Goal: Task Accomplishment & Management: Manage account settings

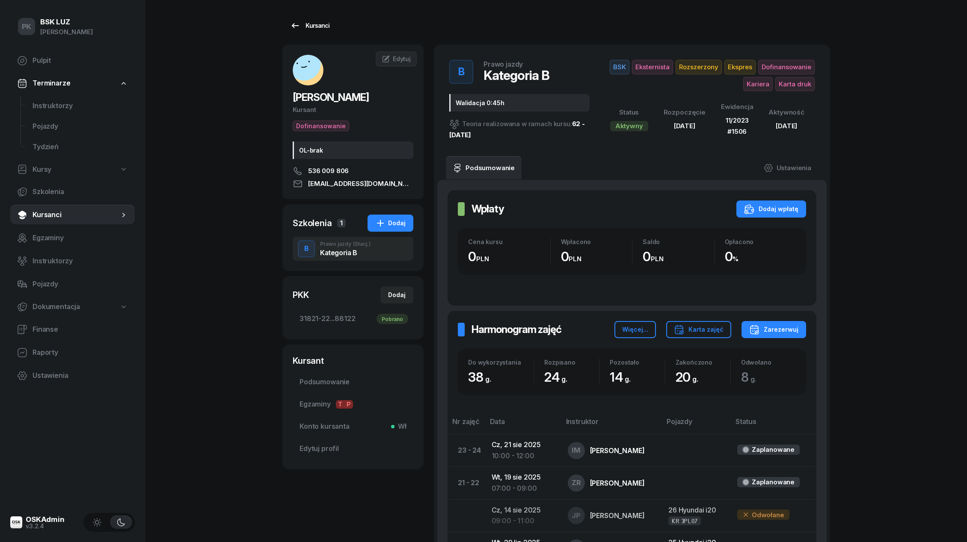
click at [315, 25] on div "Kursanci" at bounding box center [309, 26] width 39 height 10
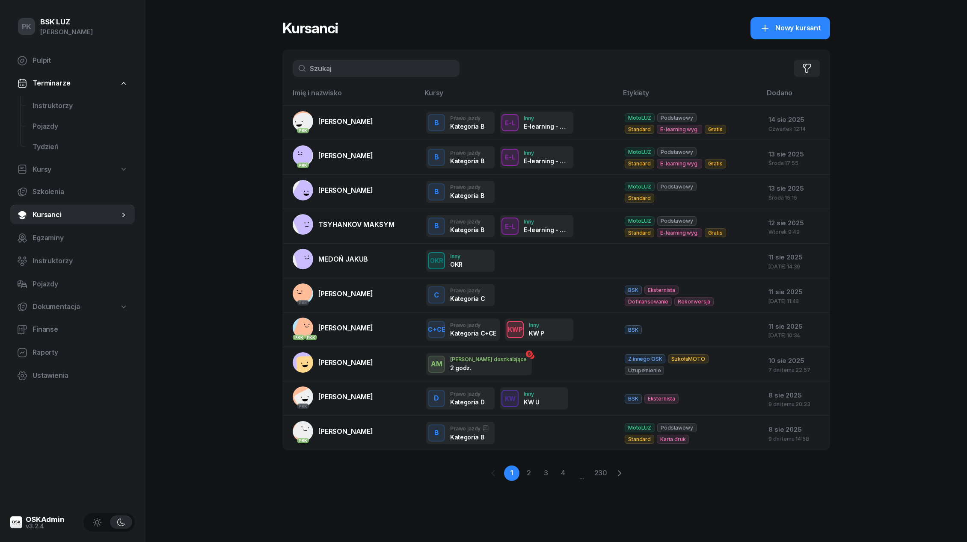
drag, startPoint x: 352, startPoint y: 71, endPoint x: 333, endPoint y: 71, distance: 19.3
click at [333, 71] on input "text" at bounding box center [376, 68] width 167 height 17
type input "[PERSON_NAME]"
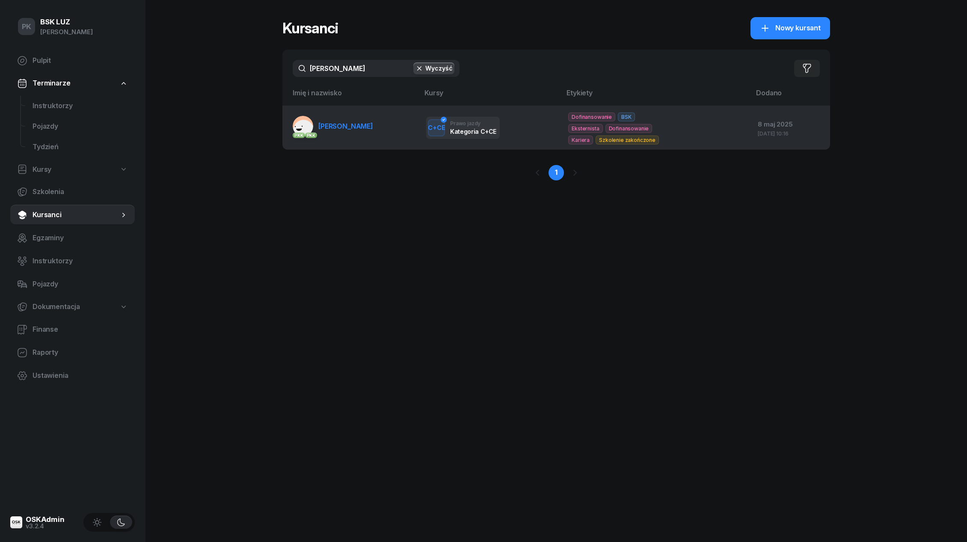
click at [346, 122] on span "[PERSON_NAME]" at bounding box center [345, 126] width 55 height 9
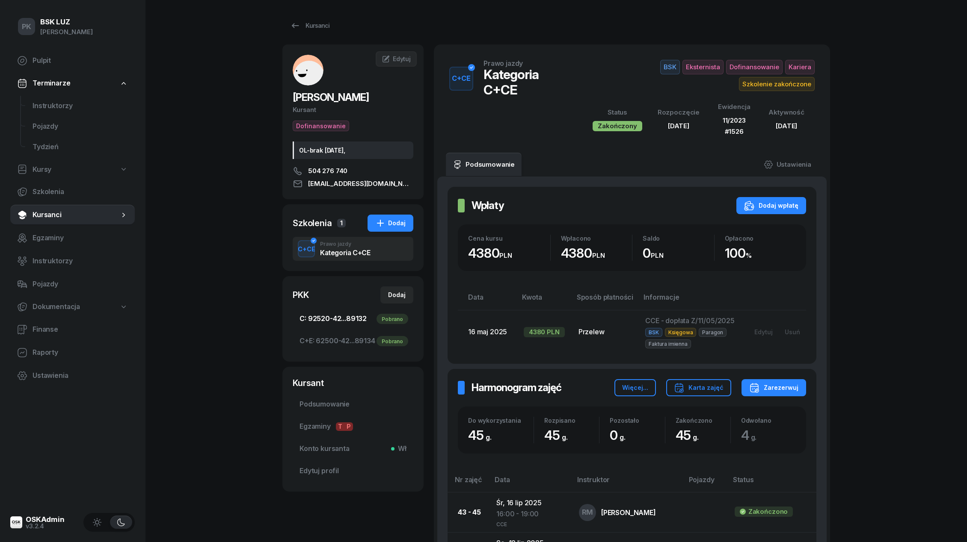
click at [346, 322] on span "C: 92520-42...89132 Pobrano" at bounding box center [352, 319] width 107 height 11
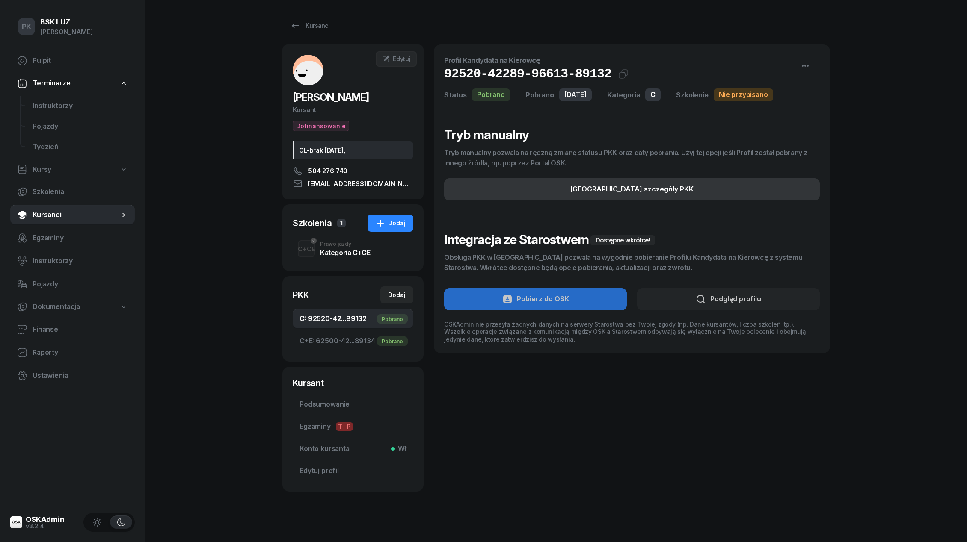
click at [720, 188] on button "[GEOGRAPHIC_DATA] szczegóły PKK" at bounding box center [632, 189] width 376 height 22
select select "C"
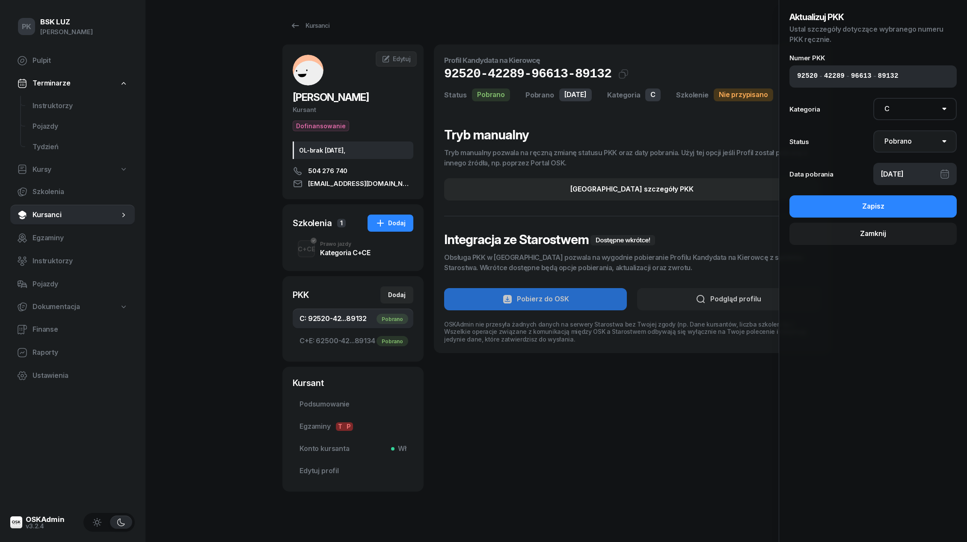
click at [901, 146] on select "Nie pobrano Pobrano Zwrócono Zaktualizowano" at bounding box center [915, 141] width 84 height 22
select select "UpdateAndReturn"
click at [873, 130] on select "Nie pobrano Pobrano Zwrócono Zaktualizowano" at bounding box center [915, 141] width 84 height 22
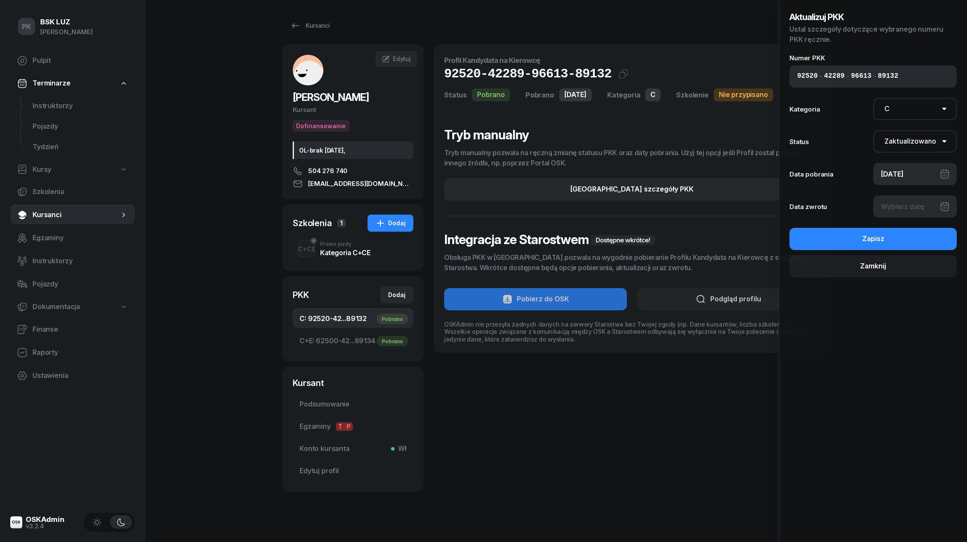
click at [901, 209] on div at bounding box center [915, 207] width 84 height 22
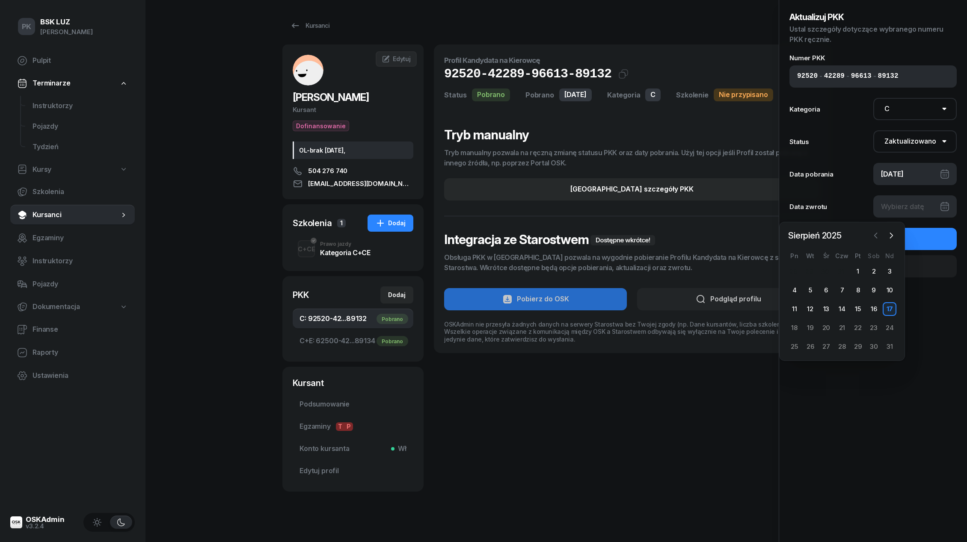
click at [873, 234] on icon "button" at bounding box center [875, 235] width 9 height 9
click at [795, 328] on div "21" at bounding box center [795, 328] width 14 height 14
type input "[DATE]"
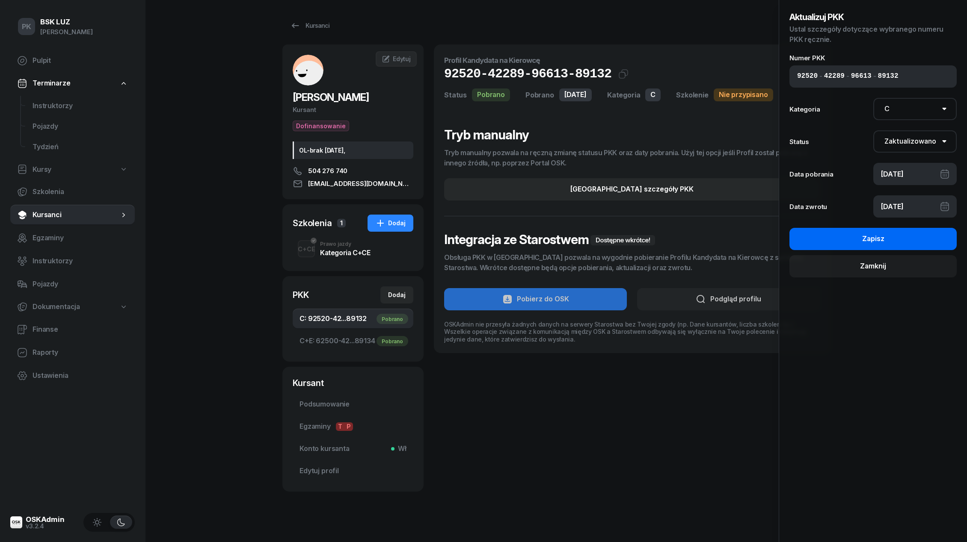
click at [922, 248] on button "Zapisz" at bounding box center [872, 239] width 167 height 22
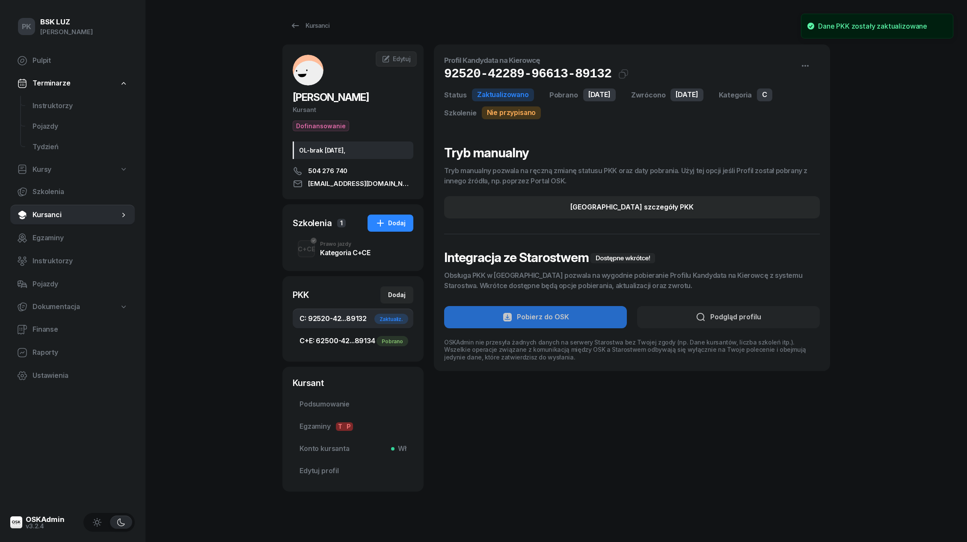
click at [360, 345] on span "C+E: 62500-42...89134 Pobrano" at bounding box center [352, 341] width 107 height 11
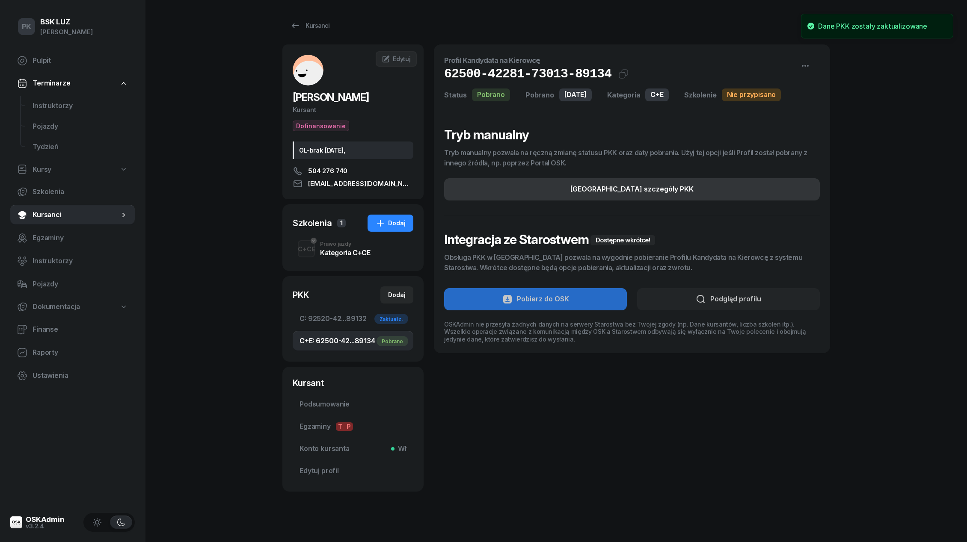
click at [760, 187] on button "[GEOGRAPHIC_DATA] szczegóły PKK" at bounding box center [632, 189] width 376 height 22
select select "C+E"
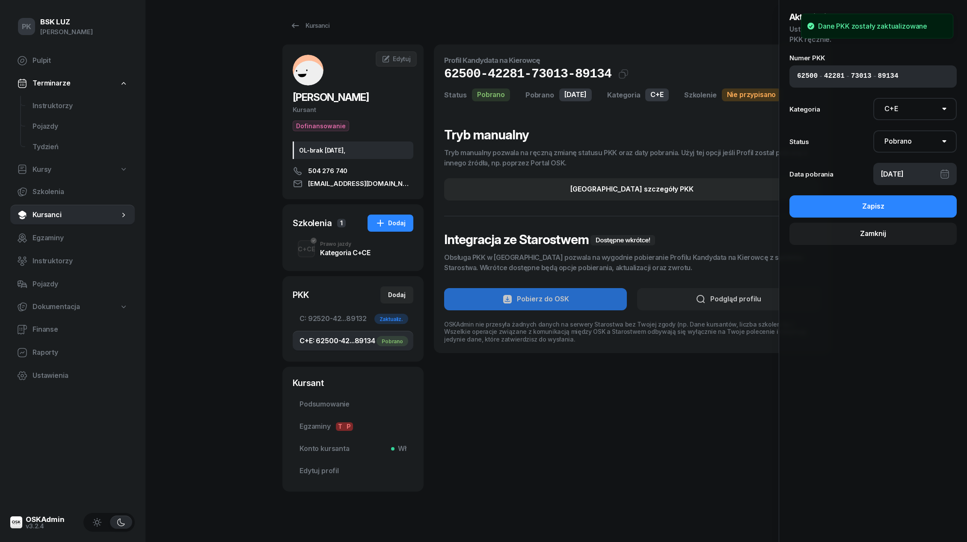
click at [900, 179] on div "[DATE]" at bounding box center [915, 174] width 84 height 22
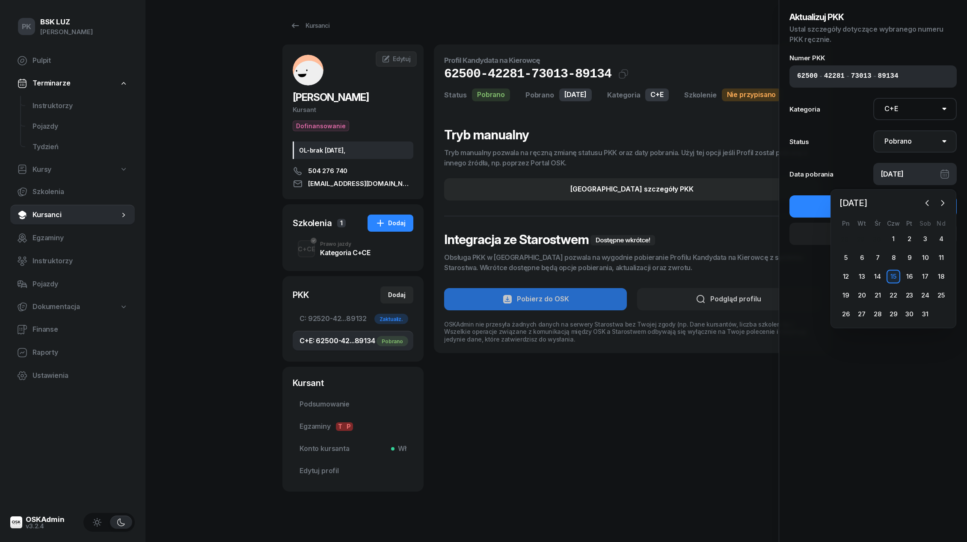
click at [907, 142] on select "Nie pobrano Pobrano Zwrócono Zaktualizowano" at bounding box center [915, 141] width 84 height 22
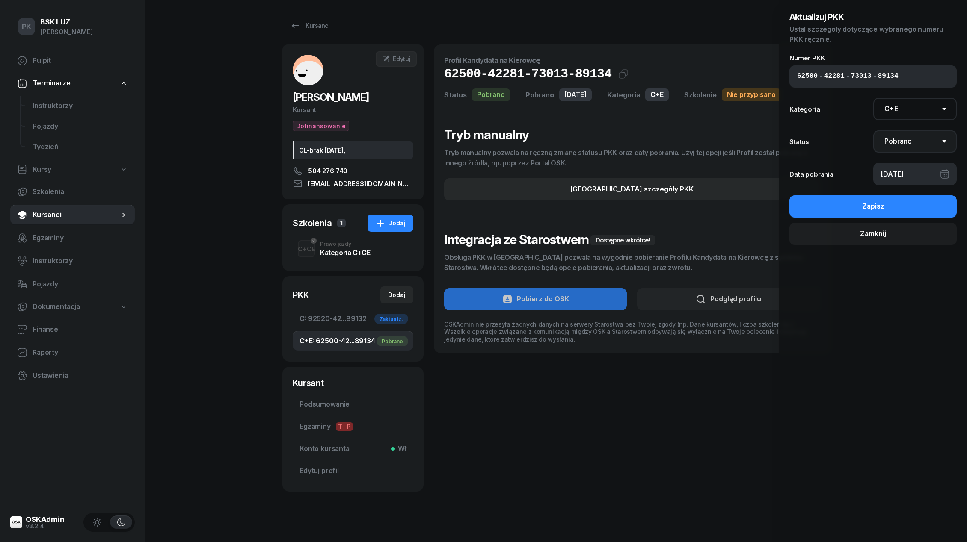
select select "UpdateAndReturn"
click at [873, 130] on select "Nie pobrano Pobrano Zwrócono Zaktualizowano" at bounding box center [915, 141] width 84 height 22
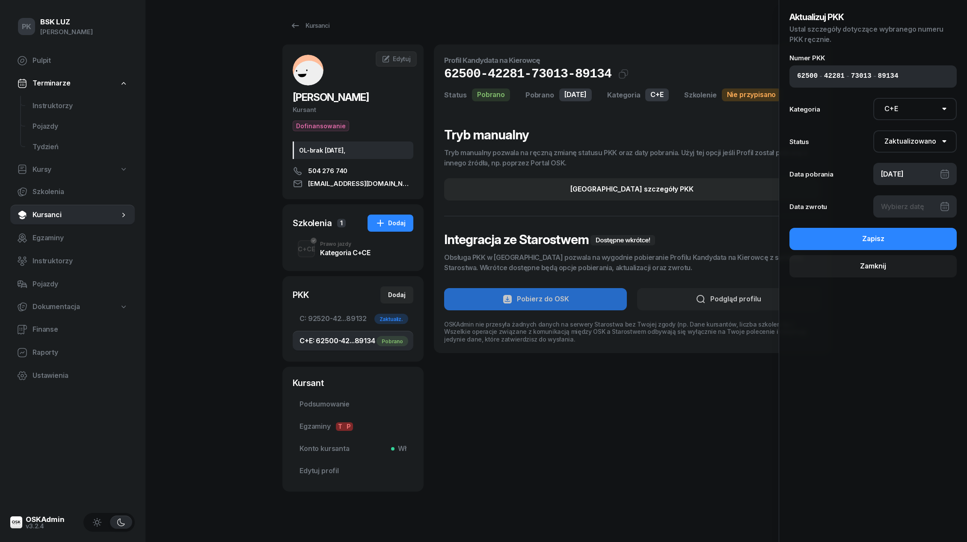
click at [898, 210] on div at bounding box center [915, 207] width 84 height 22
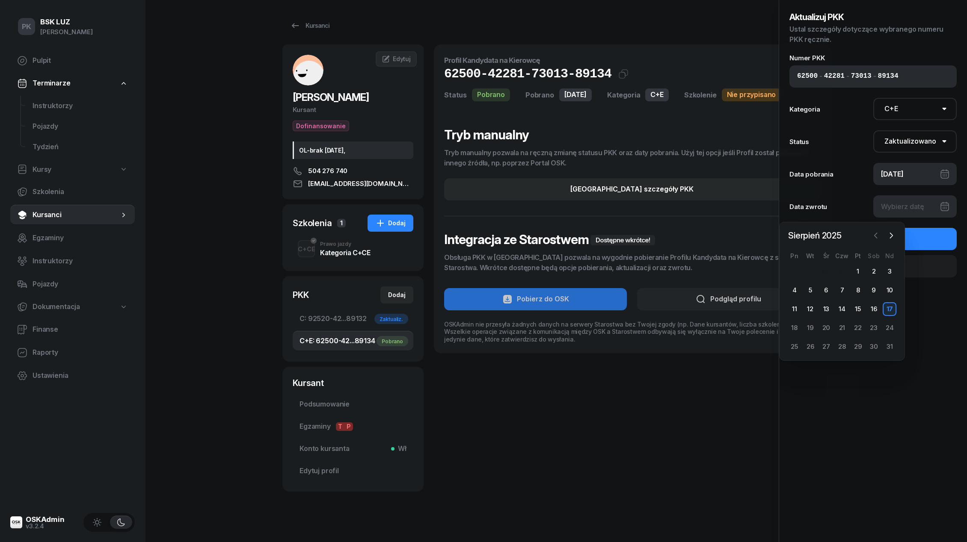
click at [879, 240] on button "button" at bounding box center [875, 235] width 13 height 13
click at [797, 327] on div "21" at bounding box center [795, 328] width 14 height 14
type input "[DATE]"
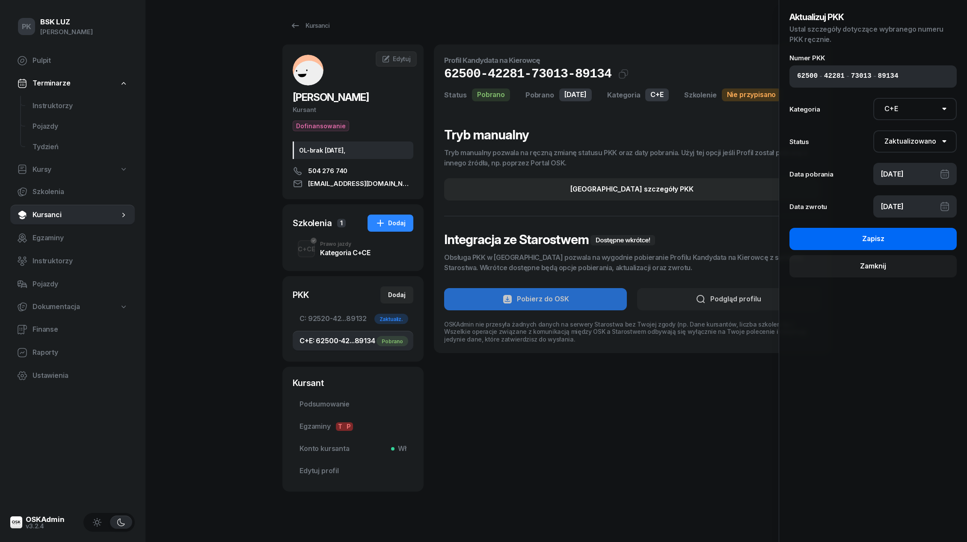
click at [855, 240] on button "Zapisz" at bounding box center [872, 239] width 167 height 22
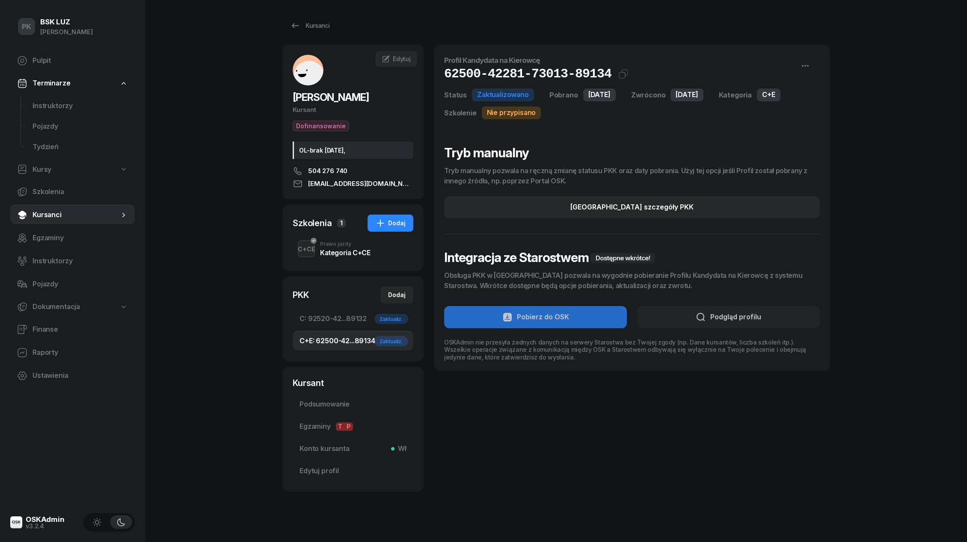
click at [316, 250] on div "C+CE" at bounding box center [306, 249] width 24 height 11
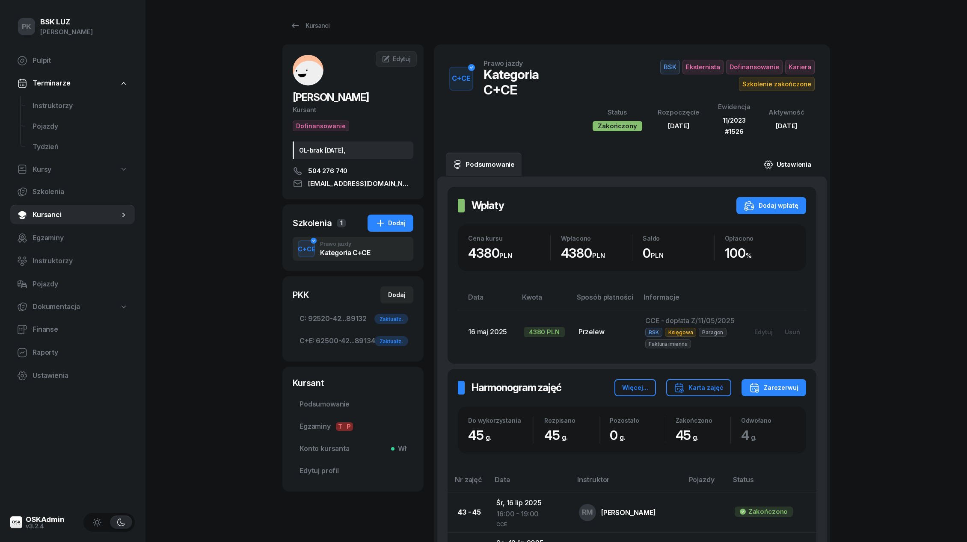
click at [783, 165] on link "Ustawienia" at bounding box center [787, 165] width 61 height 24
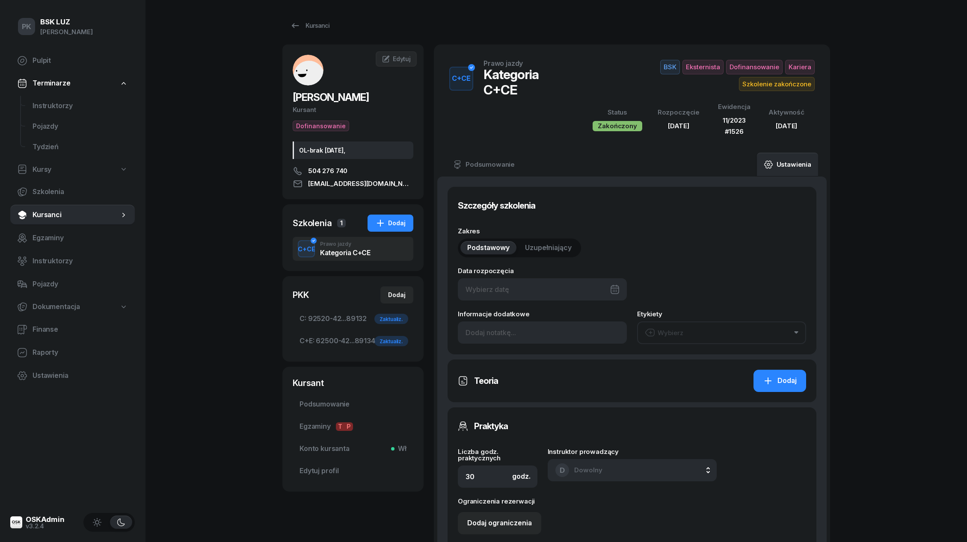
type input "[DATE]"
type input "45"
type input "11/2023"
type input "1526"
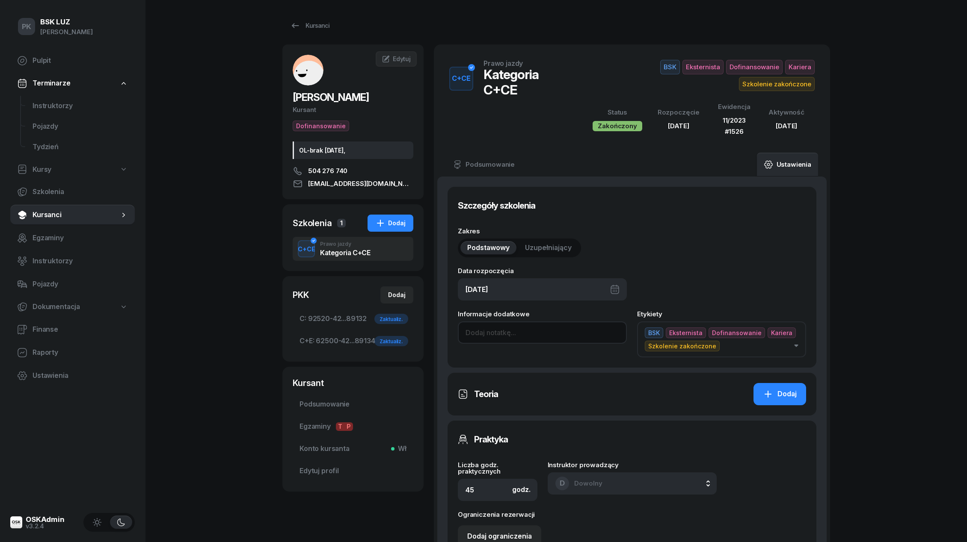
click at [483, 330] on input at bounding box center [542, 333] width 169 height 22
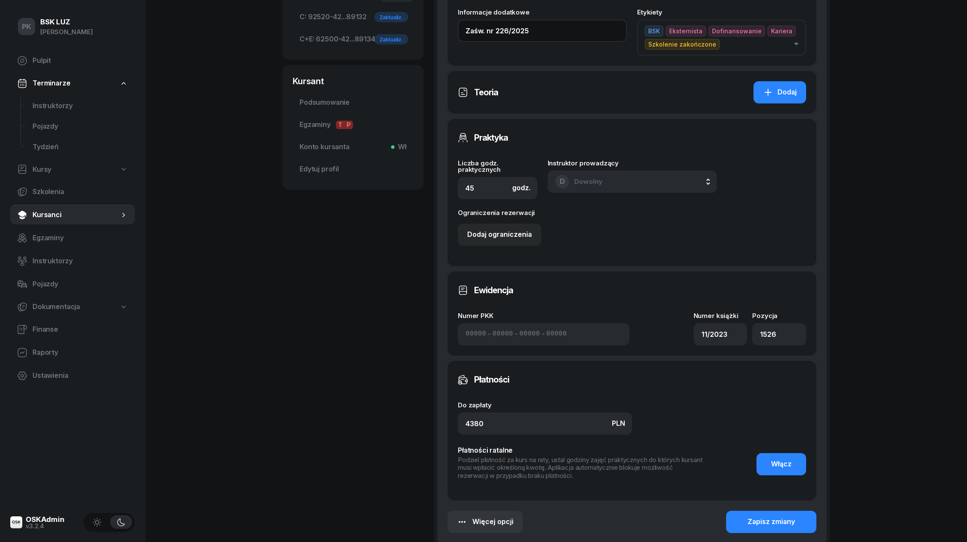
scroll to position [390, 0]
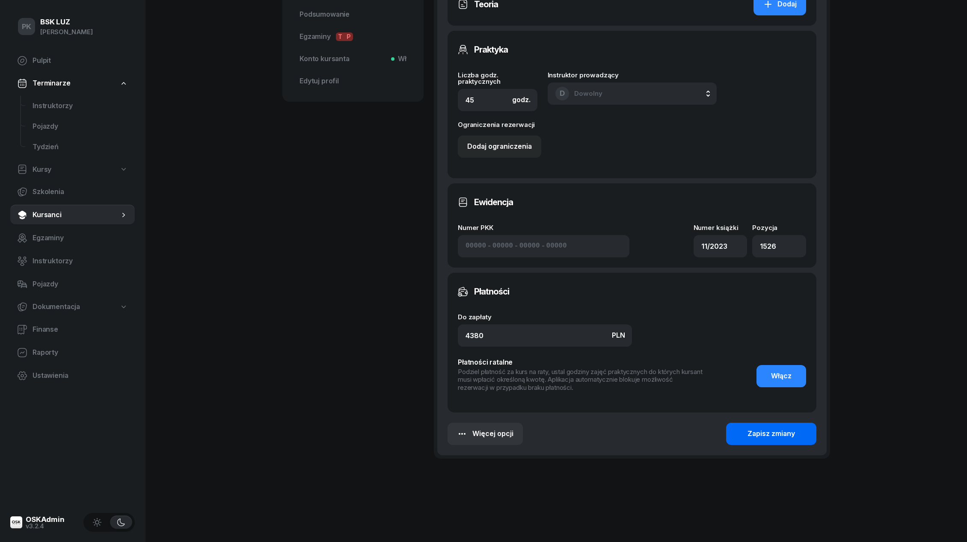
type input "Zaśw. nr 226/2025"
click at [737, 434] on button "Zapisz zmiany" at bounding box center [771, 434] width 90 height 22
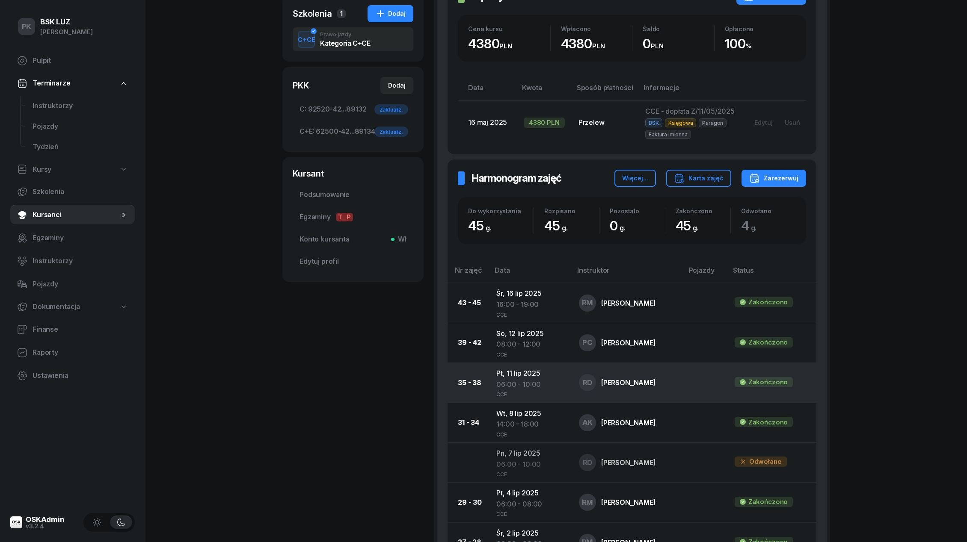
scroll to position [0, 0]
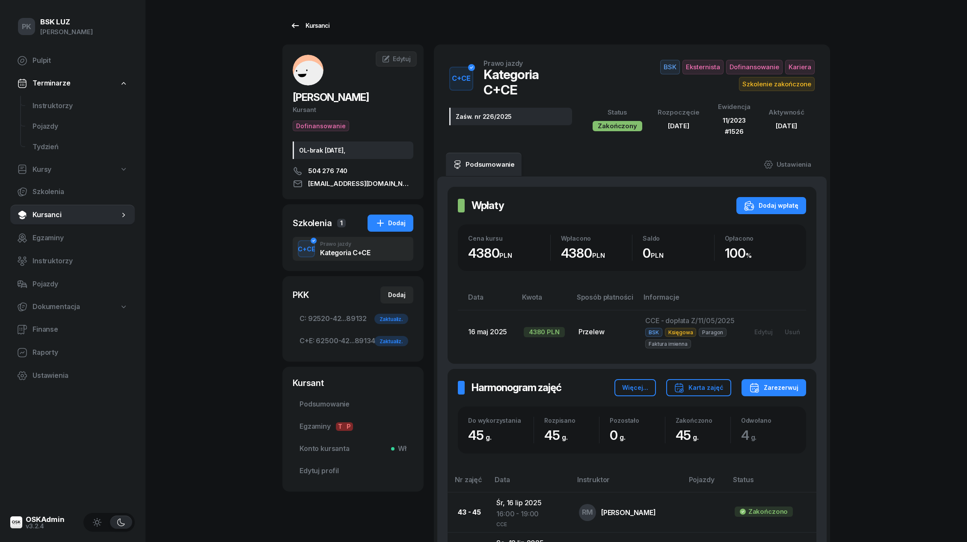
click at [311, 24] on div "Kursanci" at bounding box center [309, 26] width 39 height 10
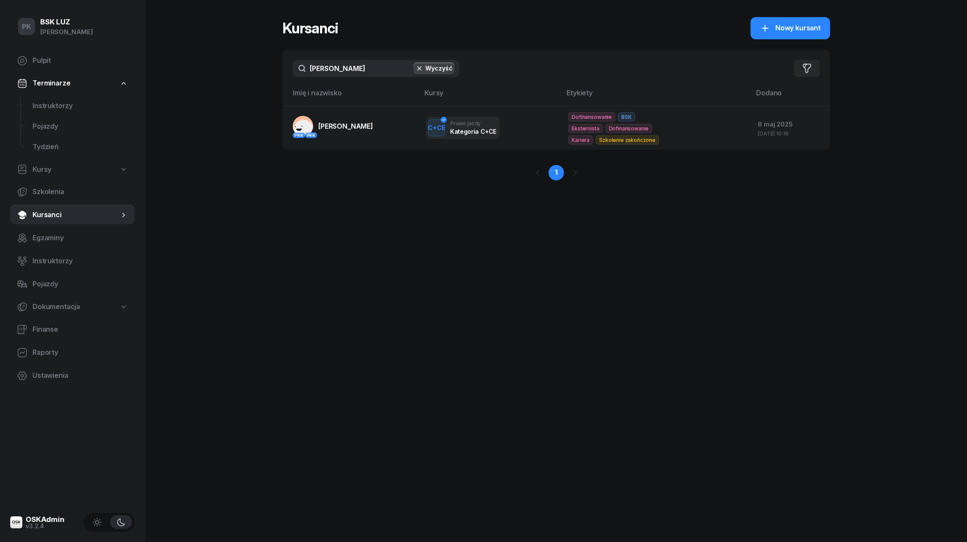
drag, startPoint x: 342, startPoint y: 73, endPoint x: 296, endPoint y: 74, distance: 45.3
click at [299, 74] on input "[PERSON_NAME]" at bounding box center [376, 68] width 167 height 17
drag, startPoint x: 337, startPoint y: 68, endPoint x: 271, endPoint y: 68, distance: 65.9
click at [271, 68] on div "PK BSK [PERSON_NAME] Pulpit Terminarze Instruktorzy Pojazdy Tydzień Kursy Szkol…" at bounding box center [483, 271] width 967 height 542
type input "mre"
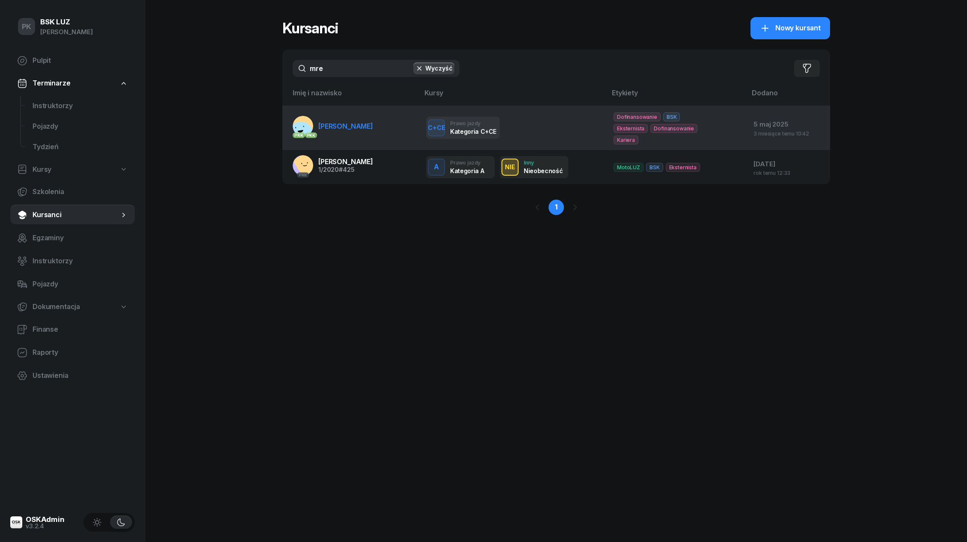
click at [353, 123] on span "[PERSON_NAME]" at bounding box center [345, 126] width 55 height 9
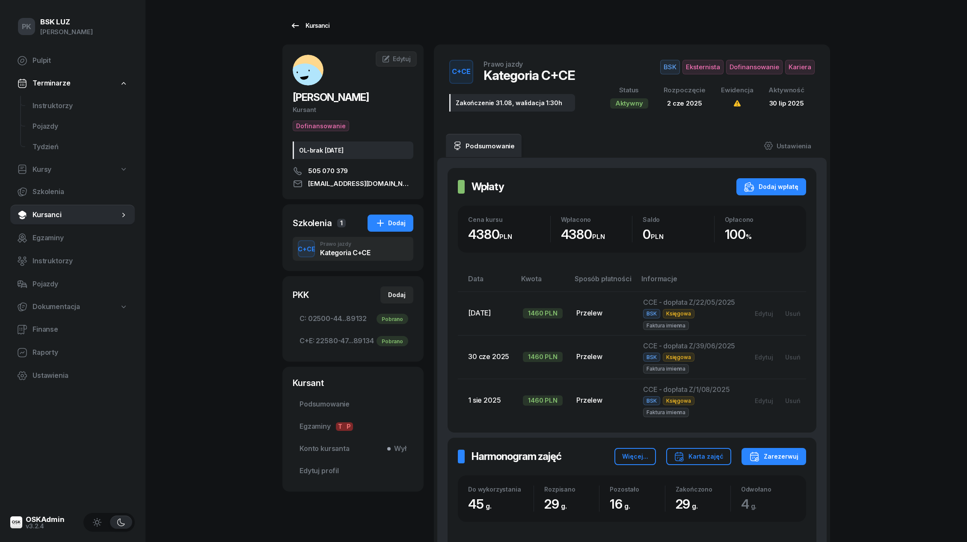
click at [317, 19] on link "Kursanci" at bounding box center [309, 25] width 55 height 17
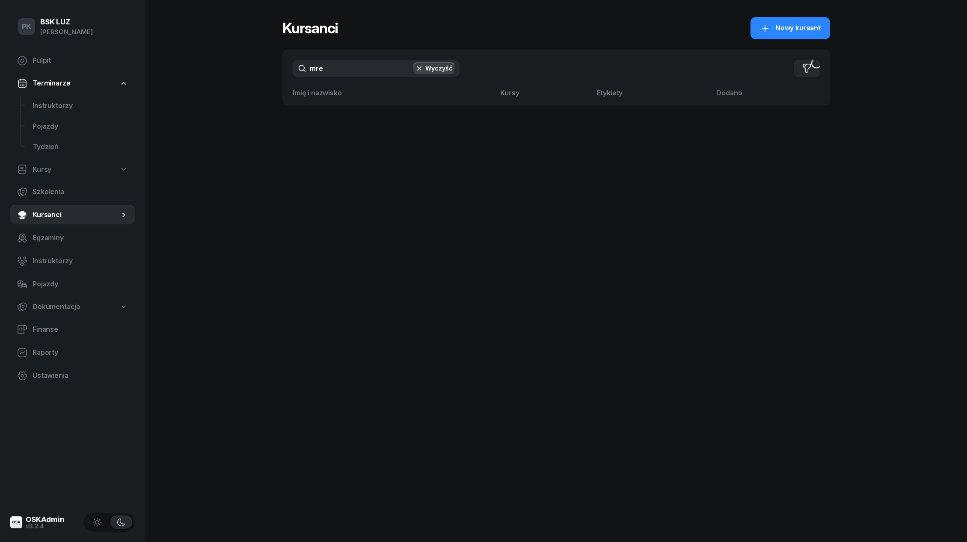
drag, startPoint x: 339, startPoint y: 66, endPoint x: 295, endPoint y: 66, distance: 44.5
click at [295, 66] on input "mre" at bounding box center [376, 68] width 167 height 17
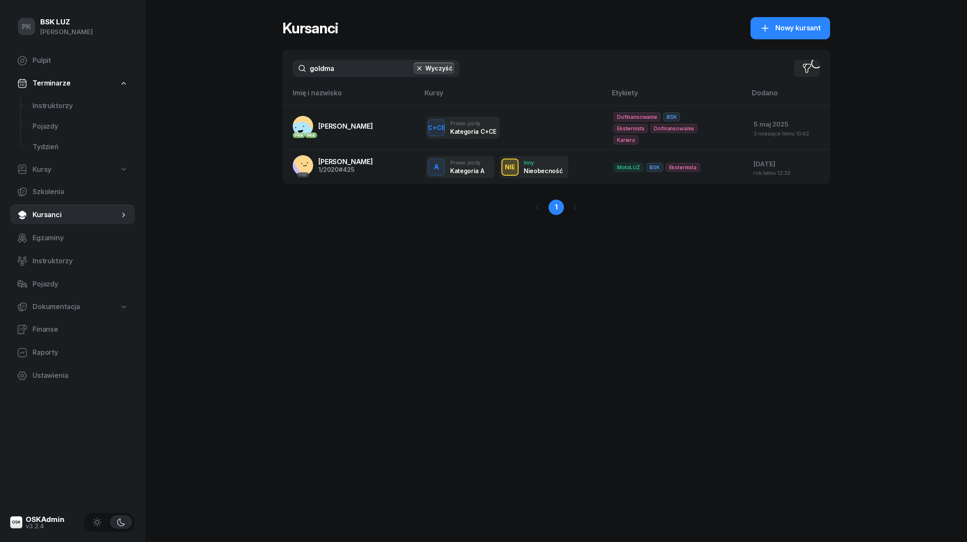
type input "[PERSON_NAME]"
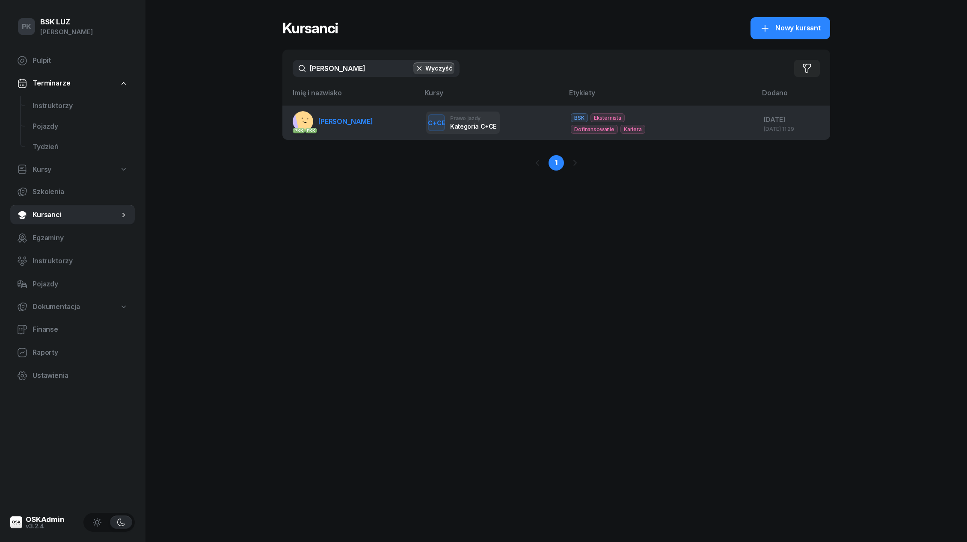
click at [338, 121] on span "[PERSON_NAME]" at bounding box center [345, 121] width 55 height 9
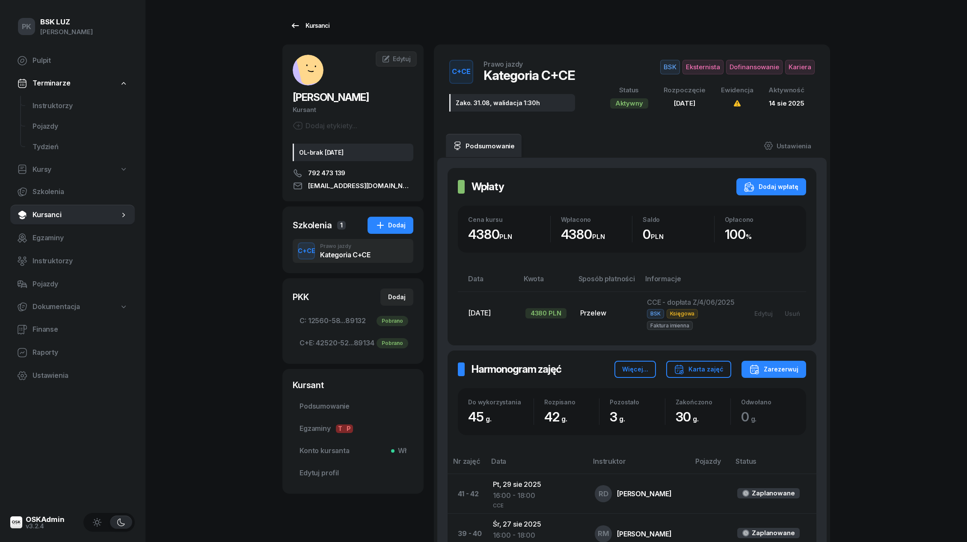
click at [312, 19] on link "Kursanci" at bounding box center [309, 25] width 55 height 17
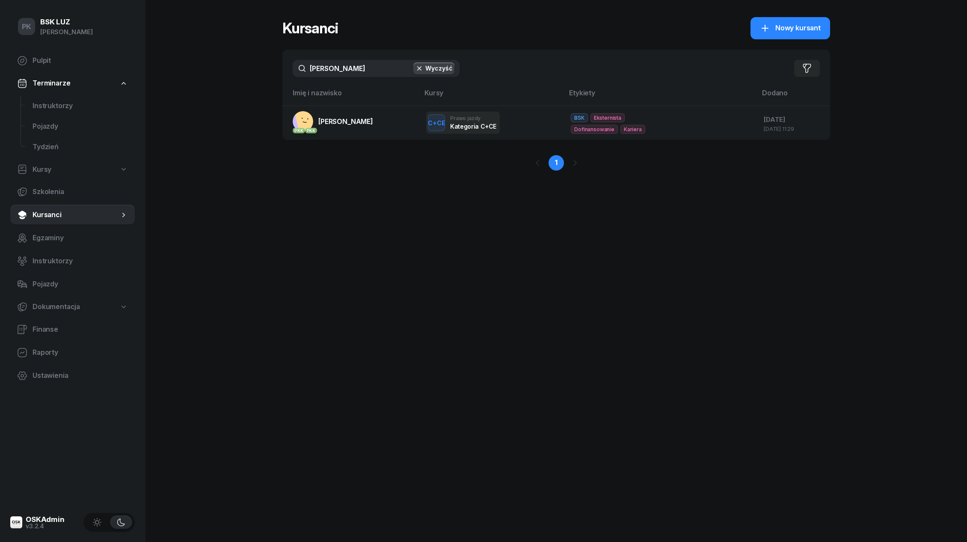
drag, startPoint x: 348, startPoint y: 65, endPoint x: 301, endPoint y: 76, distance: 48.7
click at [303, 74] on input "[PERSON_NAME]" at bounding box center [376, 68] width 167 height 17
drag, startPoint x: 342, startPoint y: 72, endPoint x: 277, endPoint y: 72, distance: 64.6
click at [277, 72] on div "PK BSK [PERSON_NAME] Pulpit Terminarze Instruktorzy Pojazdy Tydzień Kursy Szkol…" at bounding box center [483, 271] width 967 height 542
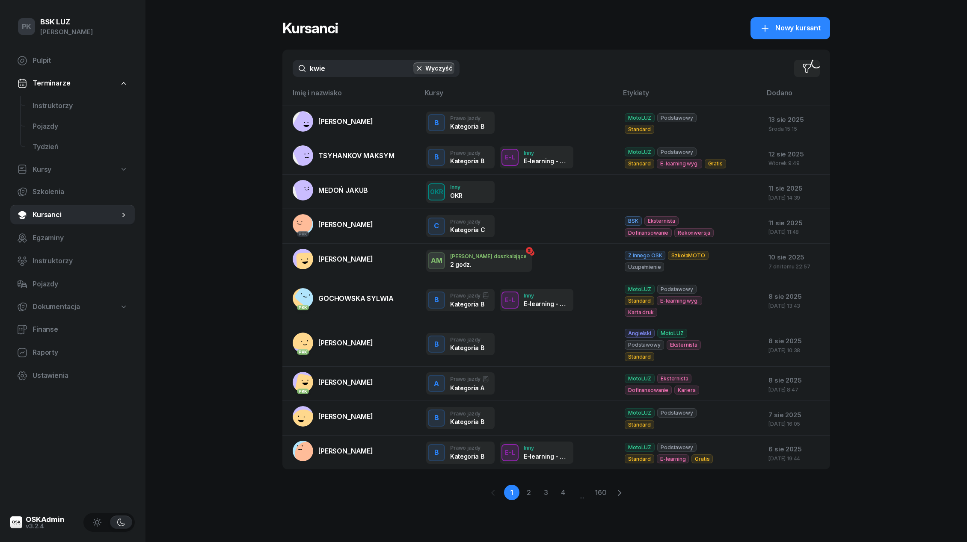
type input "kwiec"
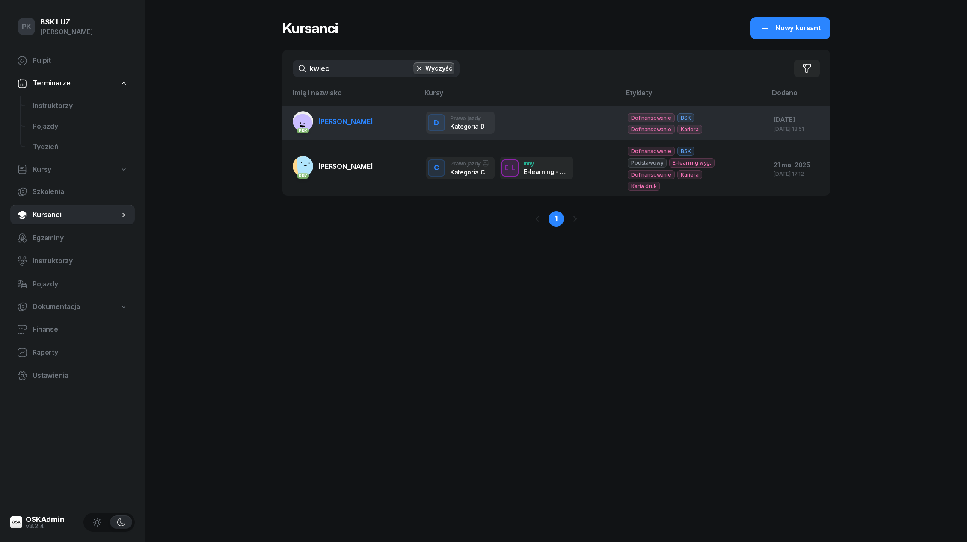
click at [345, 117] on span "[PERSON_NAME]" at bounding box center [345, 121] width 55 height 9
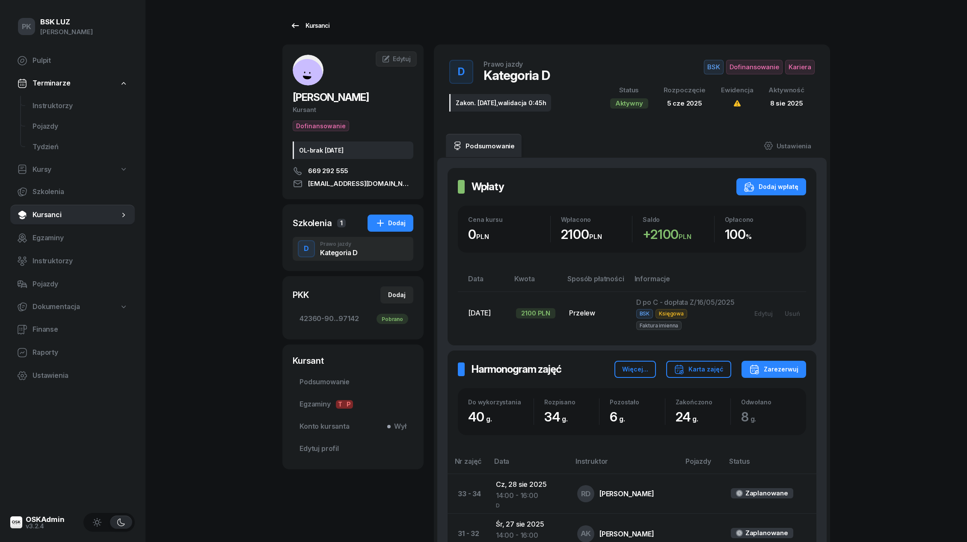
click at [319, 26] on div "Kursanci" at bounding box center [309, 26] width 39 height 10
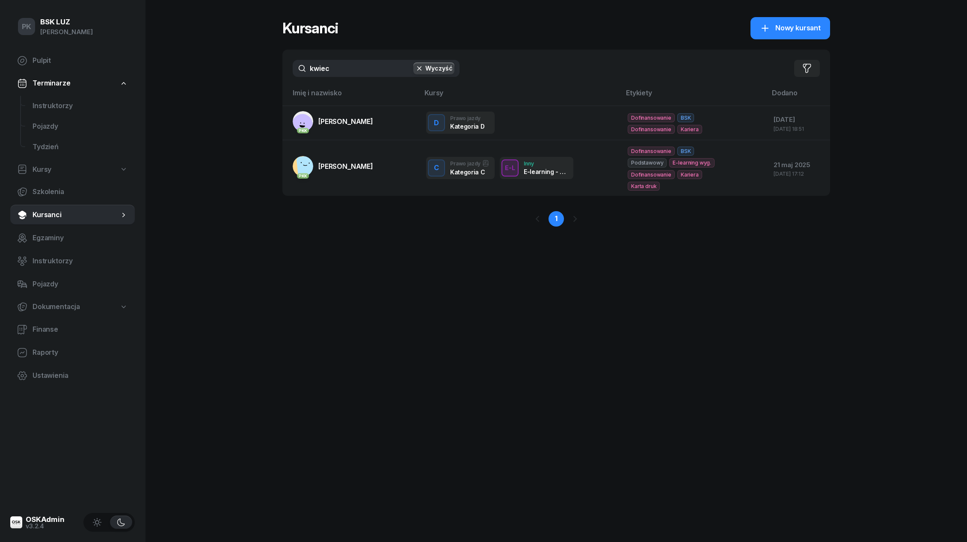
drag, startPoint x: 338, startPoint y: 71, endPoint x: 270, endPoint y: 76, distance: 68.2
click at [270, 76] on div "PK BSK [PERSON_NAME] Pulpit Terminarze Instruktorzy Pojazdy Tydzień Kursy Szkol…" at bounding box center [483, 271] width 967 height 542
click at [436, 68] on button "Wyczyść" at bounding box center [433, 68] width 41 height 12
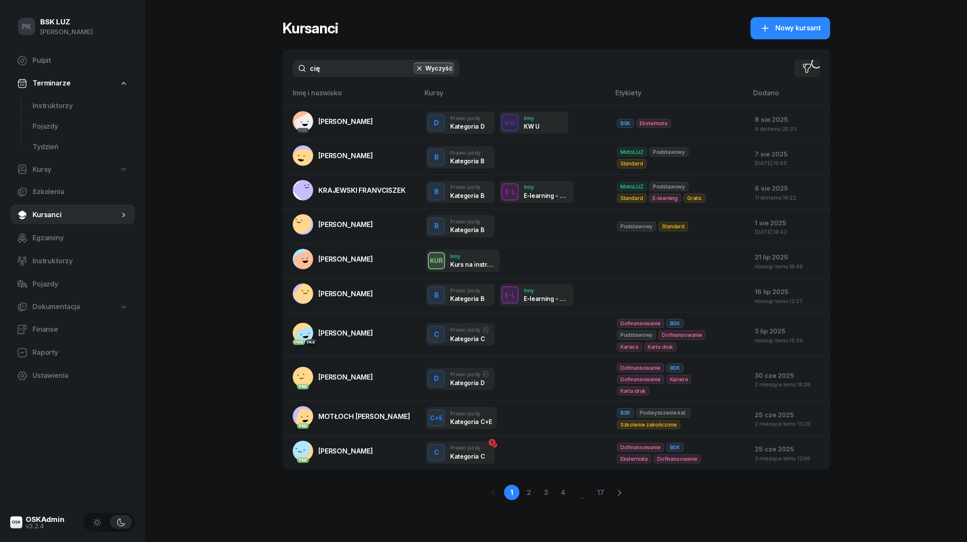
type input "cięk"
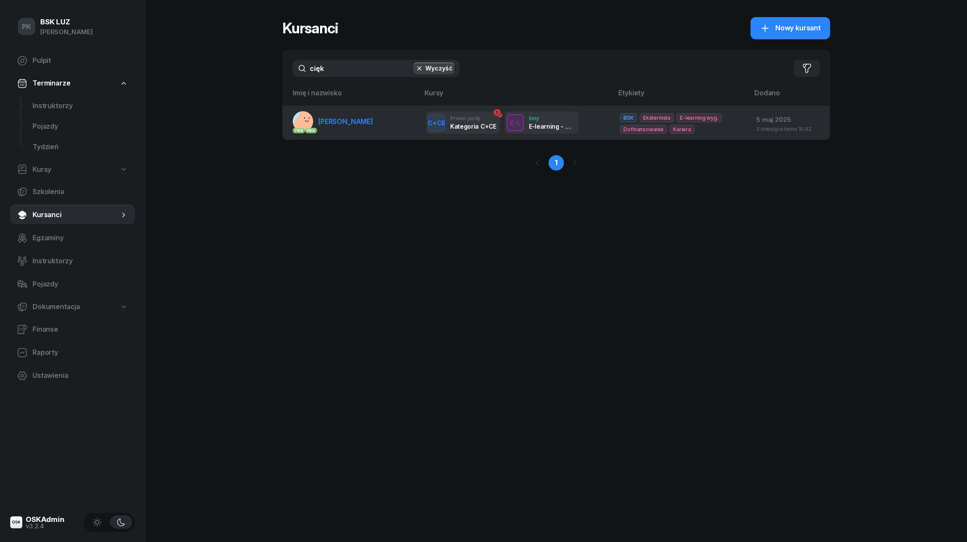
click at [361, 121] on span "[PERSON_NAME]" at bounding box center [345, 121] width 55 height 9
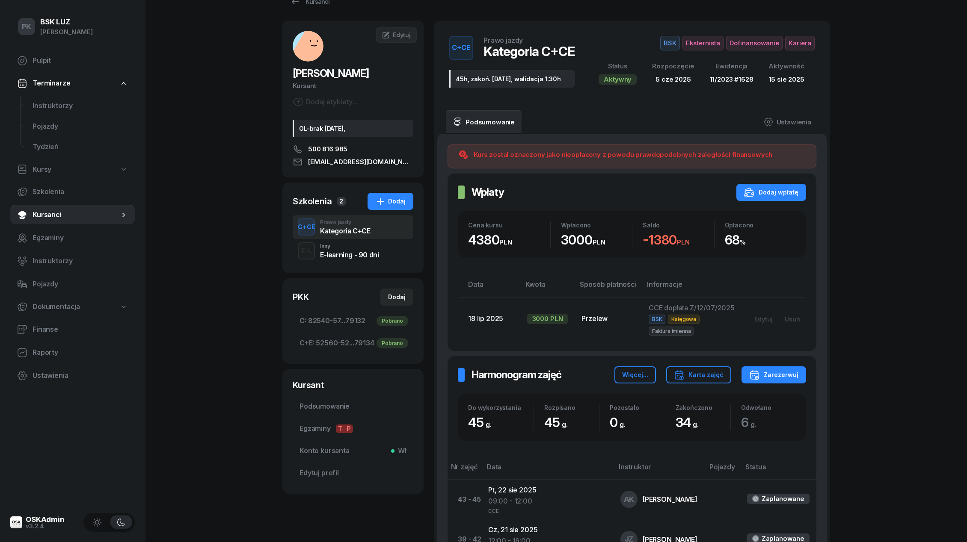
scroll to position [27, 0]
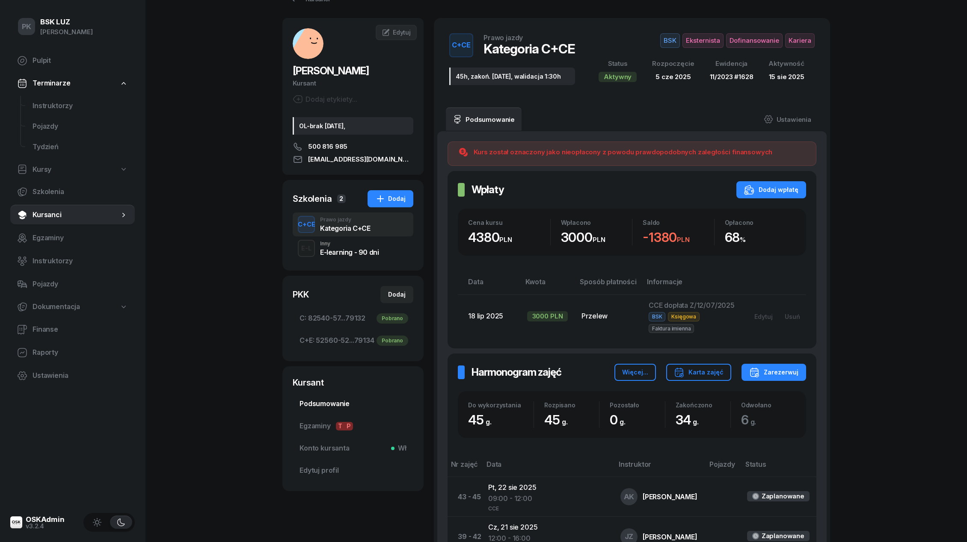
click at [331, 402] on span "Podsumowanie" at bounding box center [352, 404] width 107 height 11
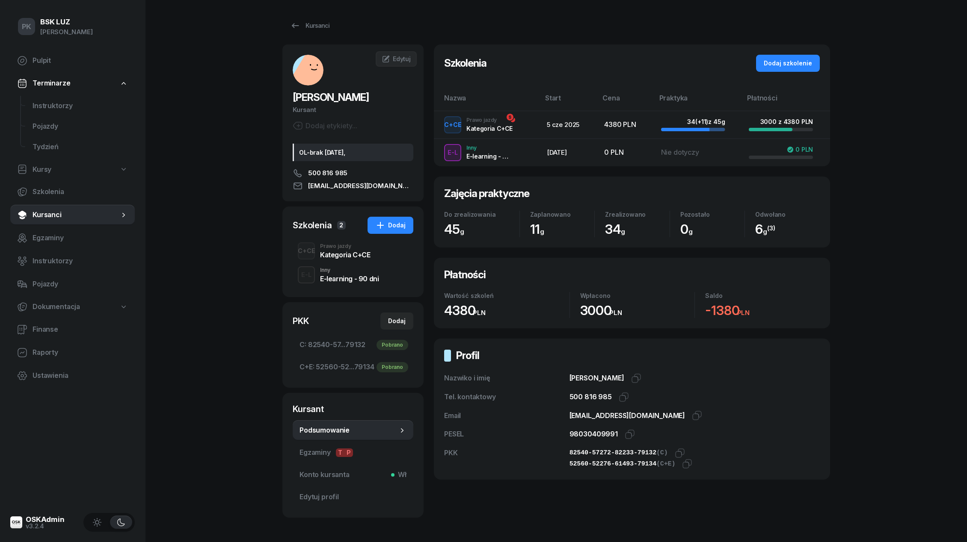
scroll to position [34, 0]
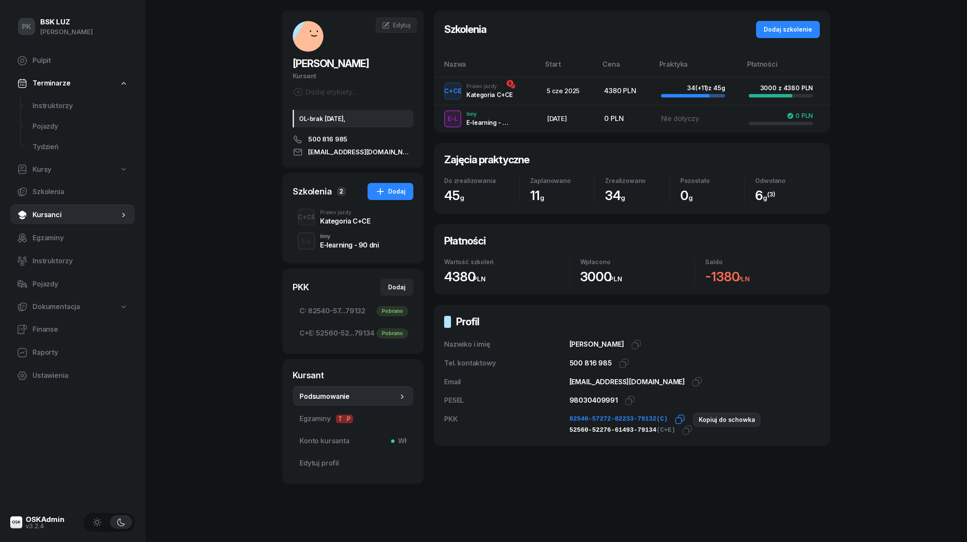
click at [684, 421] on icon "button" at bounding box center [680, 420] width 10 height 10
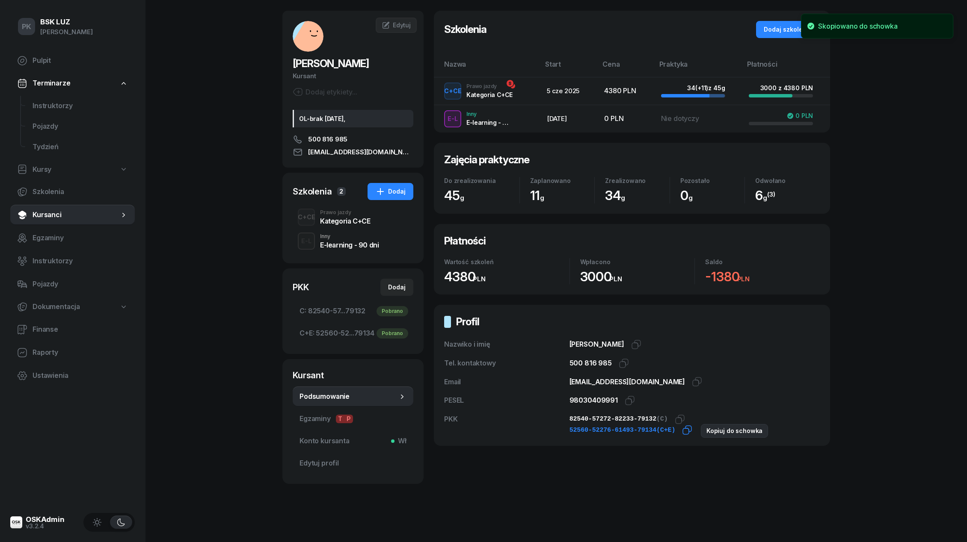
click at [692, 432] on icon "button" at bounding box center [687, 430] width 10 height 10
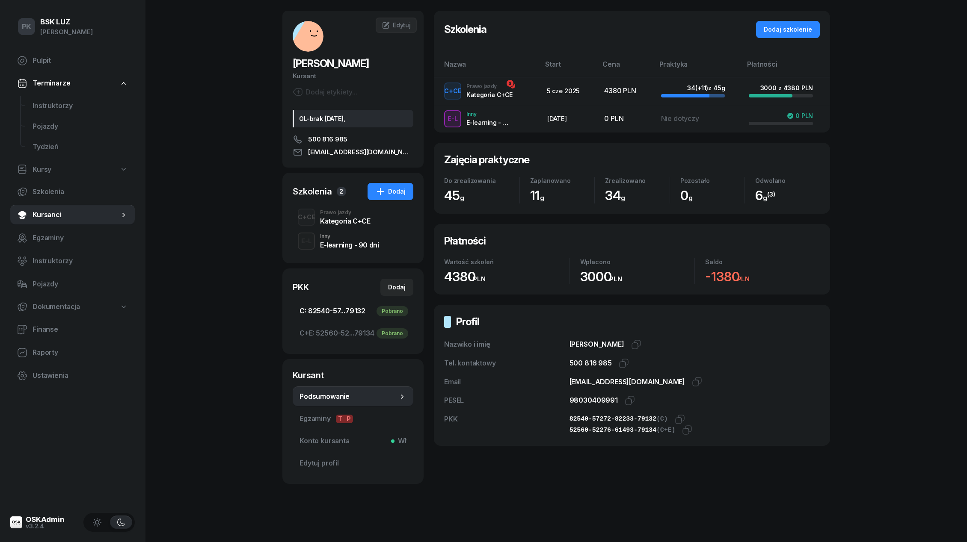
click at [344, 311] on span "C: 82540-57...79132 Pobrano" at bounding box center [352, 311] width 107 height 11
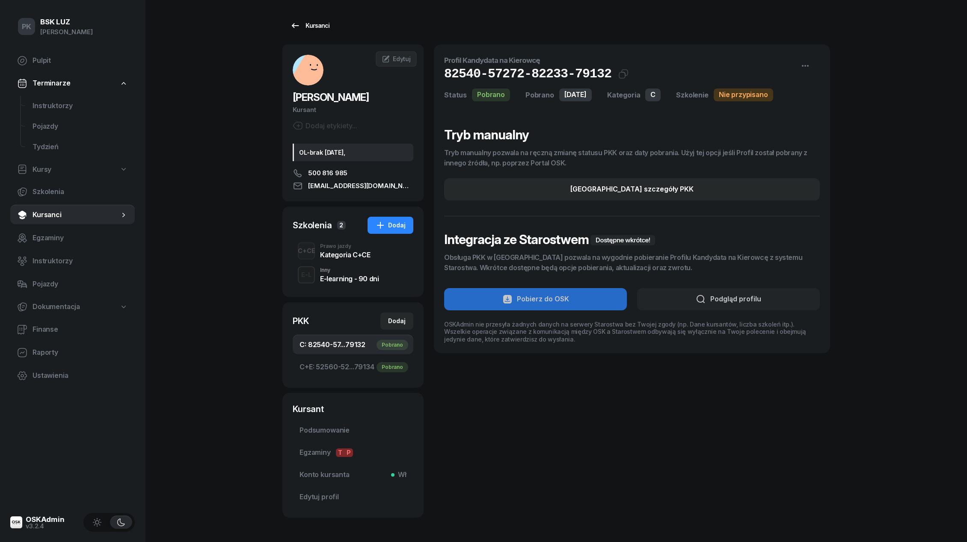
click at [325, 28] on div "Kursanci" at bounding box center [309, 26] width 39 height 10
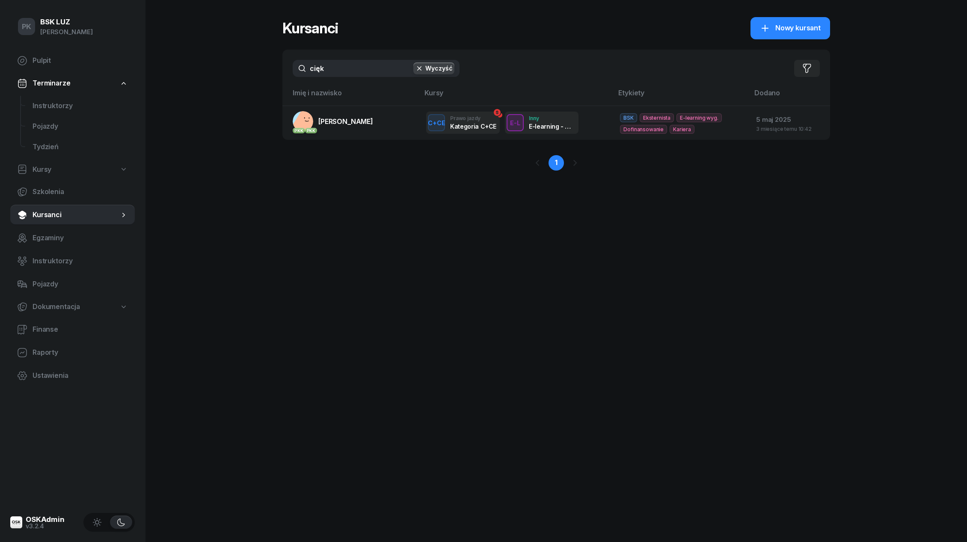
drag, startPoint x: 307, startPoint y: 65, endPoint x: 297, endPoint y: 65, distance: 9.8
click at [297, 65] on input "cięk" at bounding box center [376, 68] width 167 height 17
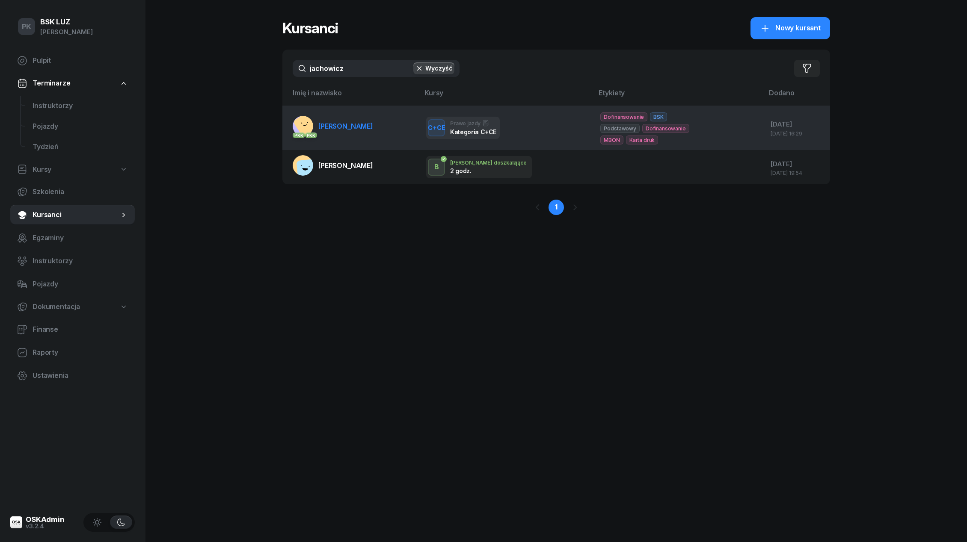
type input "jachowicz"
click at [348, 125] on span "[PERSON_NAME]" at bounding box center [345, 126] width 55 height 9
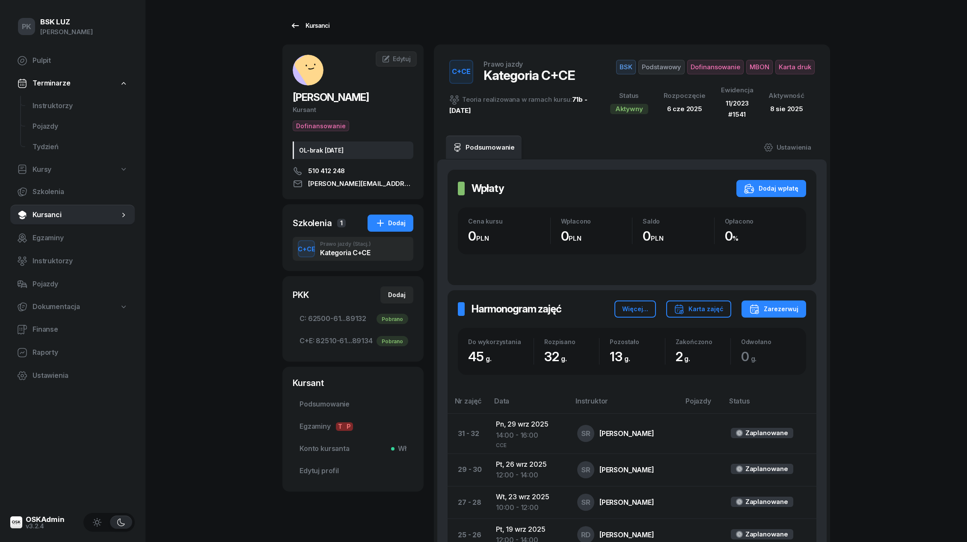
click at [312, 30] on div "Kursanci" at bounding box center [309, 26] width 39 height 10
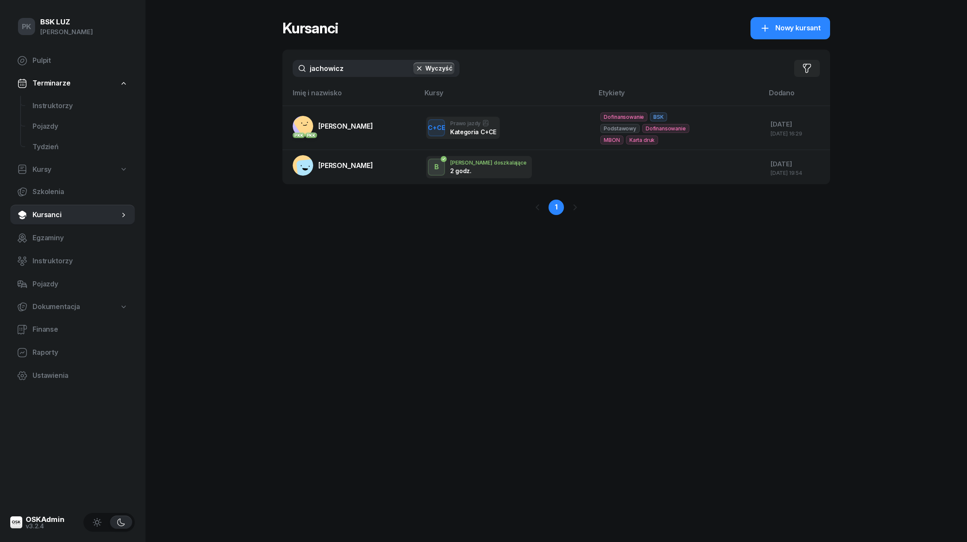
drag, startPoint x: 321, startPoint y: 68, endPoint x: 288, endPoint y: 72, distance: 33.2
click at [288, 72] on div "jachowicz Wyczyść Filtruj" at bounding box center [556, 69] width 548 height 38
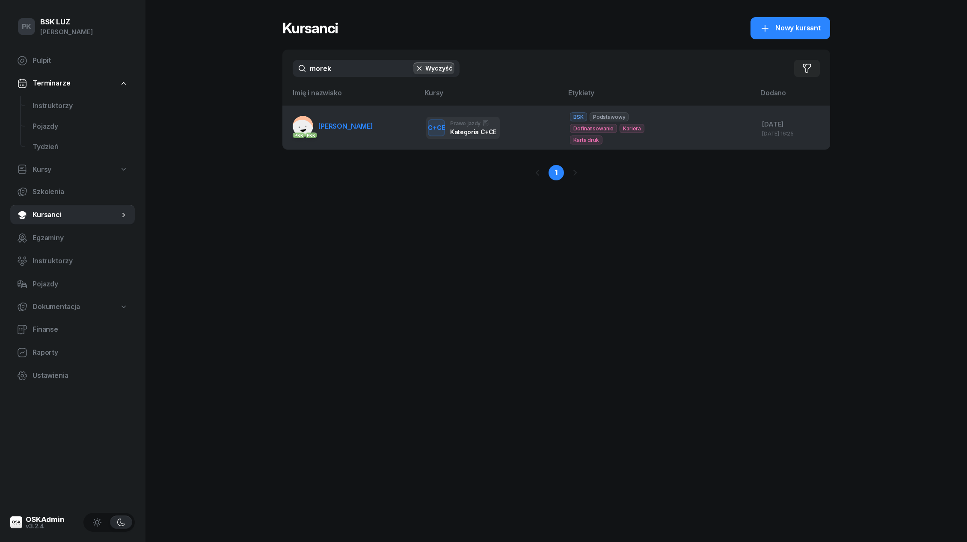
type input "morek"
click at [357, 133] on link "PKK PKK [PERSON_NAME]" at bounding box center [333, 126] width 80 height 21
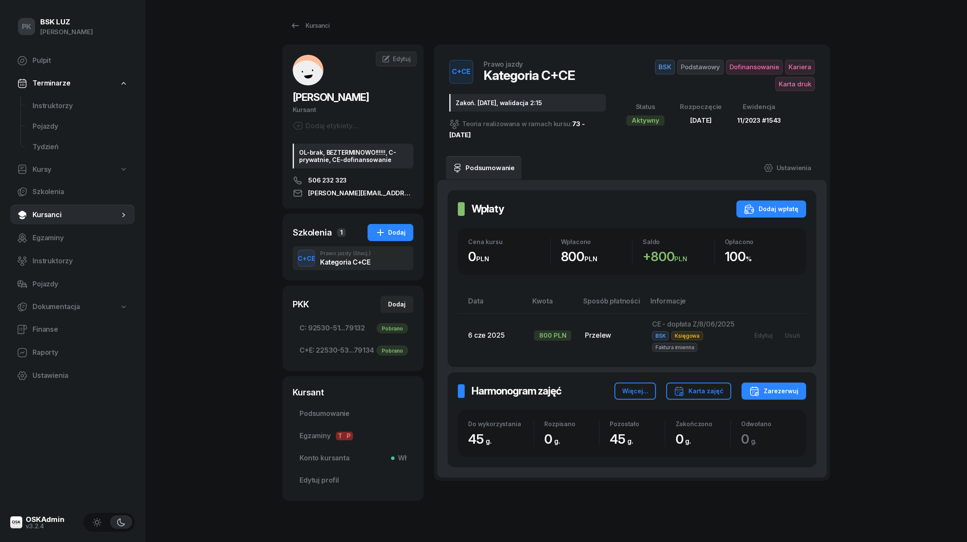
scroll to position [18, 0]
